Goal: Task Accomplishment & Management: Manage account settings

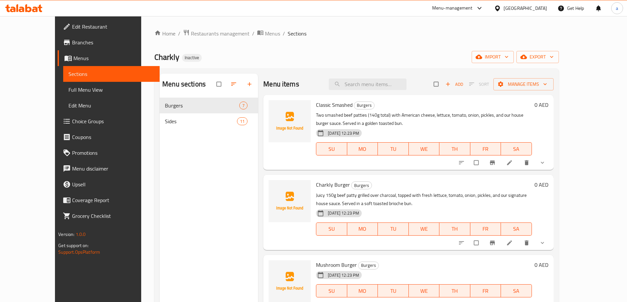
click at [68, 78] on span "Sections" at bounding box center [111, 74] width 86 height 8
click at [73, 57] on span "Menus" at bounding box center [113, 58] width 81 height 8
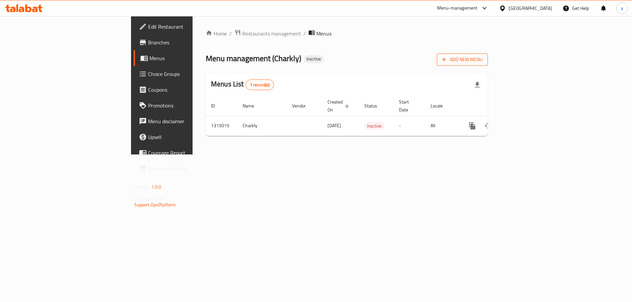
click at [447, 56] on icon "button" at bounding box center [443, 59] width 7 height 7
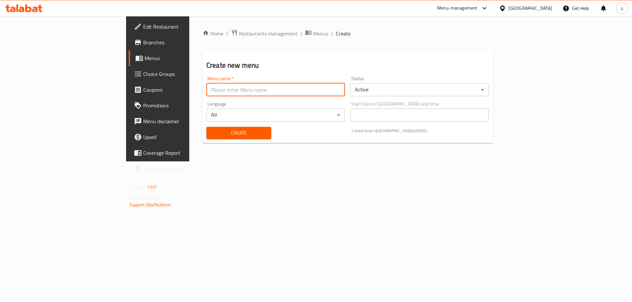
click at [249, 89] on input "text" at bounding box center [275, 89] width 138 height 13
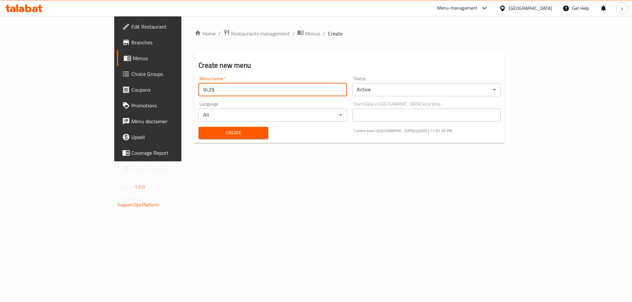
type input "9\29"
click at [205, 136] on span "Create" at bounding box center [233, 133] width 59 height 8
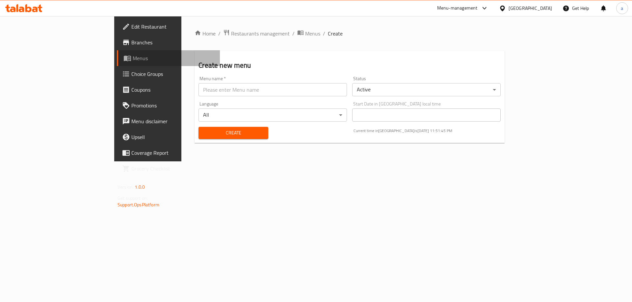
click at [117, 63] on link "Menus" at bounding box center [168, 58] width 103 height 16
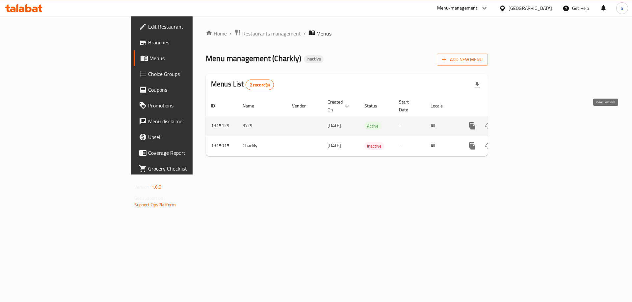
click at [527, 118] on link "enhanced table" at bounding box center [519, 126] width 16 height 16
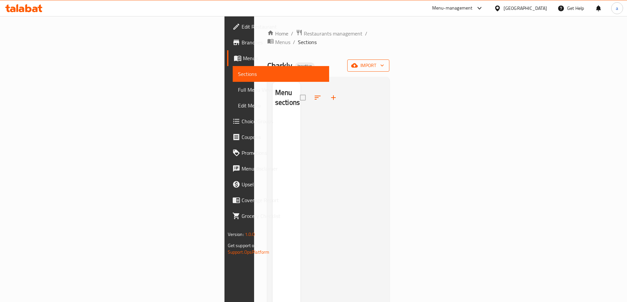
click at [384, 62] on span "import" at bounding box center [368, 66] width 32 height 8
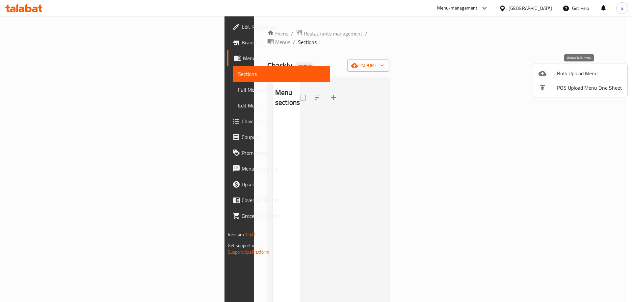
click at [578, 71] on span "Bulk Upload Menu" at bounding box center [589, 73] width 65 height 8
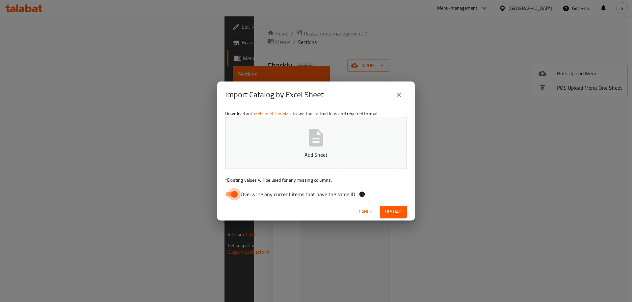
click at [231, 197] on input "Overwrite any current items that have the same ID." at bounding box center [233, 194] width 37 height 12
checkbox input "false"
click at [396, 210] on span "Upload" at bounding box center [393, 212] width 16 height 8
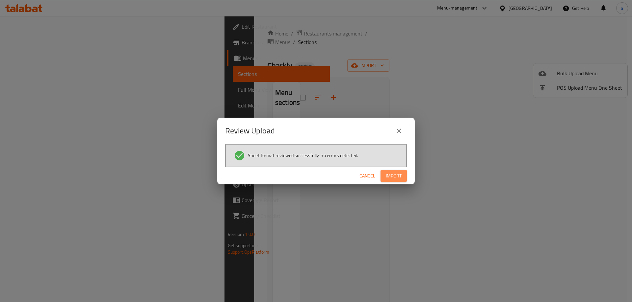
click at [398, 177] on span "Import" at bounding box center [393, 176] width 16 height 8
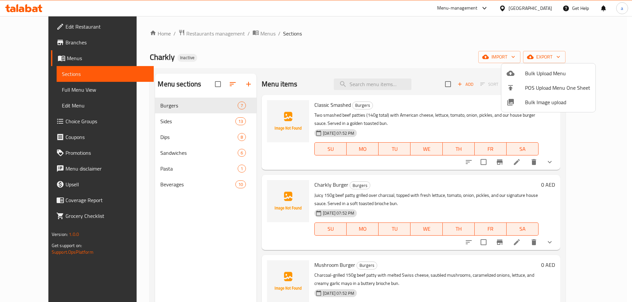
click at [44, 40] on div at bounding box center [316, 151] width 632 height 302
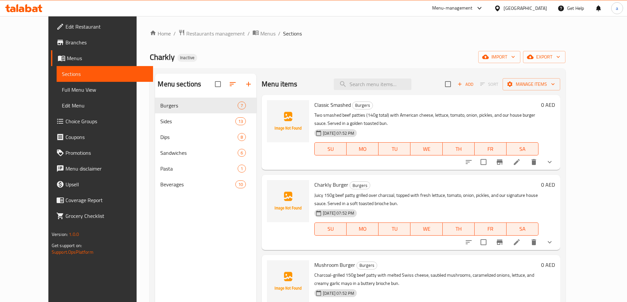
click at [65, 41] on span "Branches" at bounding box center [106, 42] width 82 height 8
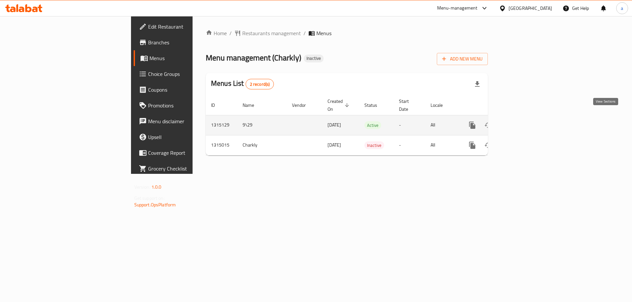
click at [522, 122] on icon "enhanced table" at bounding box center [519, 125] width 6 height 6
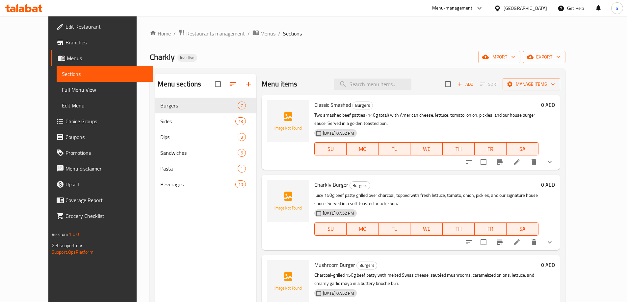
click at [62, 92] on span "Full Menu View" at bounding box center [105, 90] width 86 height 8
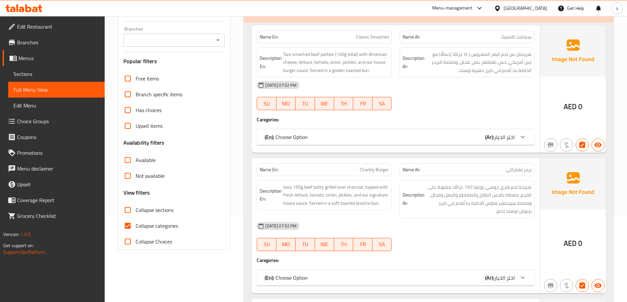
scroll to position [99, 0]
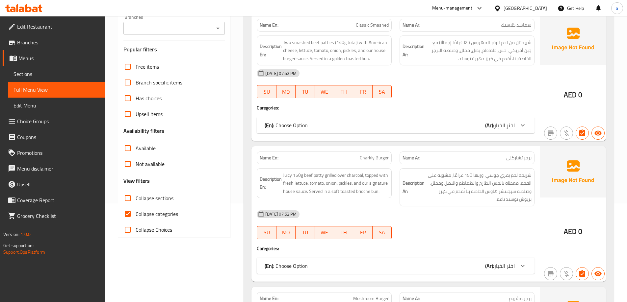
click at [132, 213] on input "Collapse categories" at bounding box center [128, 214] width 16 height 16
checkbox input "false"
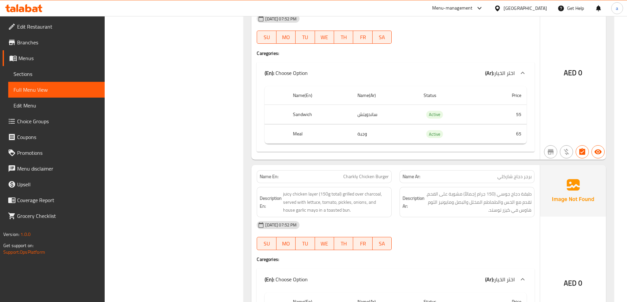
scroll to position [0, 0]
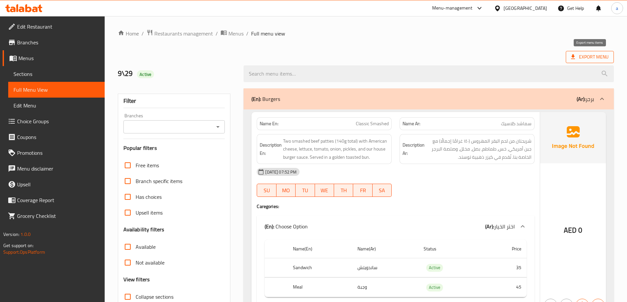
click at [594, 54] on span "Export Menu" at bounding box center [589, 57] width 37 height 8
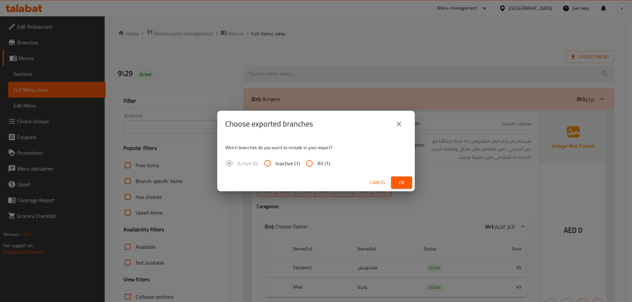
click at [307, 165] on input "All (1)" at bounding box center [309, 164] width 16 height 16
radio input "true"
click at [407, 183] on button "Ok" at bounding box center [401, 183] width 21 height 12
